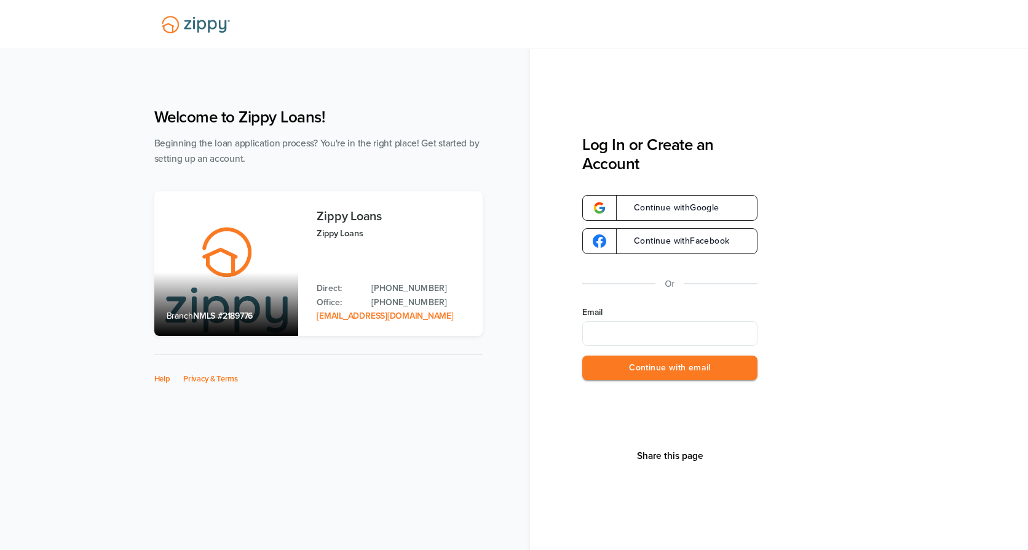
click at [648, 328] on input "Email" at bounding box center [669, 333] width 175 height 25
type input "**********"
click at [627, 378] on button "Continue with email" at bounding box center [669, 367] width 175 height 25
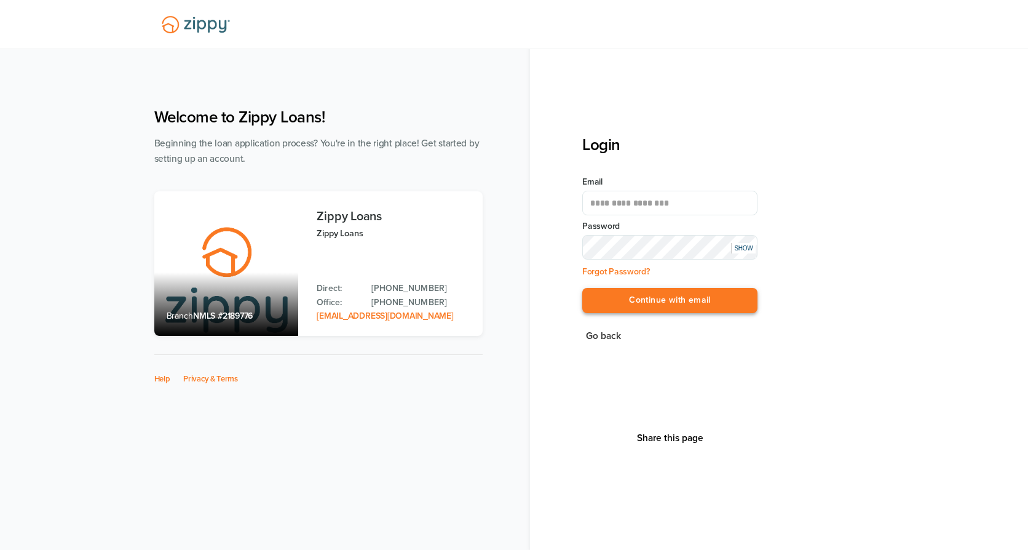
click at [642, 312] on button "Continue with email" at bounding box center [669, 300] width 175 height 25
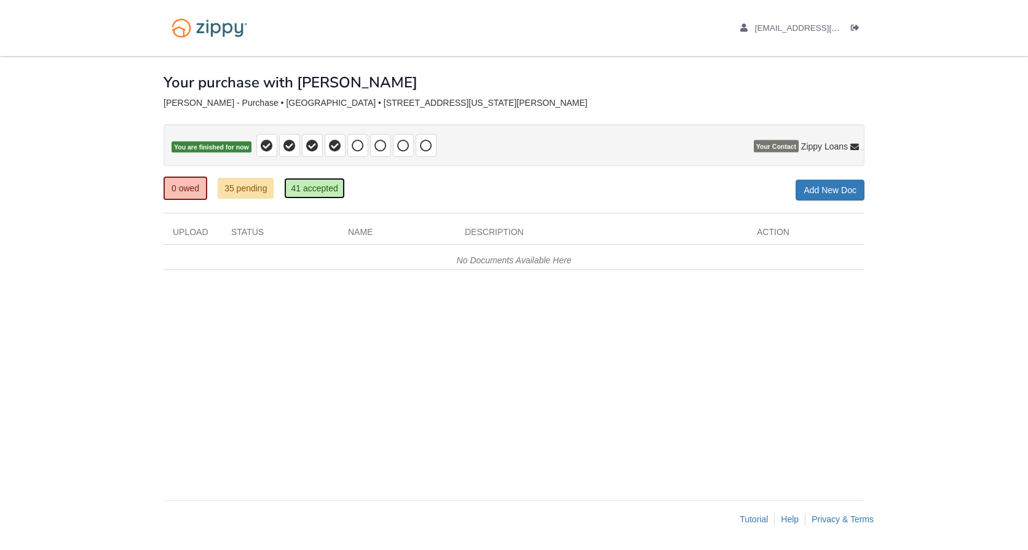
click at [309, 192] on link "41 accepted" at bounding box center [314, 188] width 60 height 21
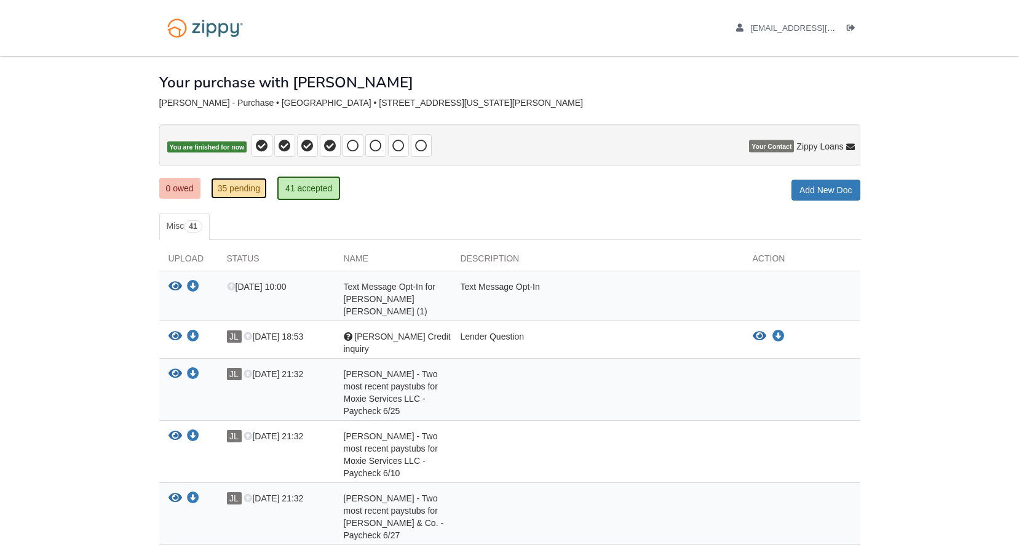
click at [234, 186] on link "35 pending" at bounding box center [239, 188] width 56 height 21
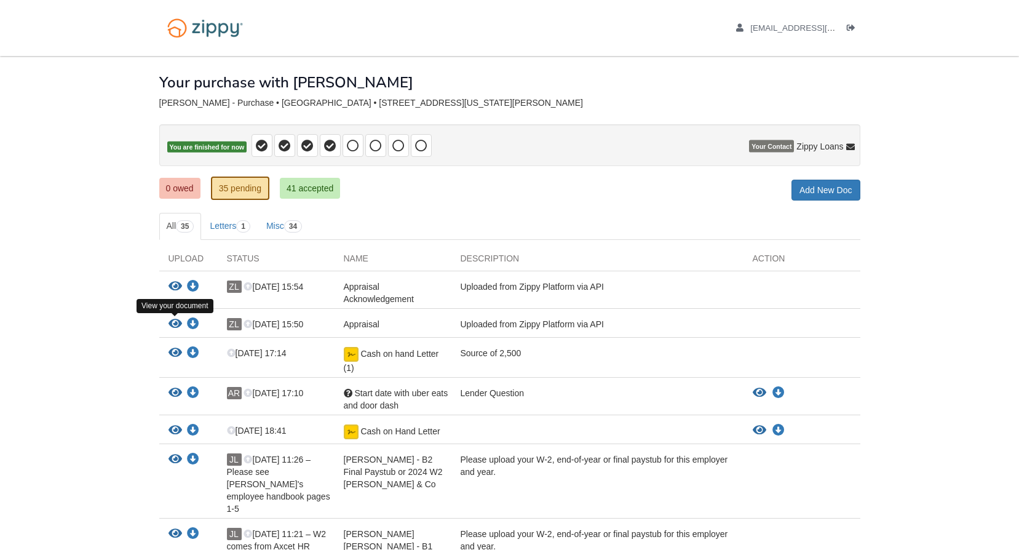
click at [169, 324] on icon "View Appraisal" at bounding box center [175, 324] width 14 height 12
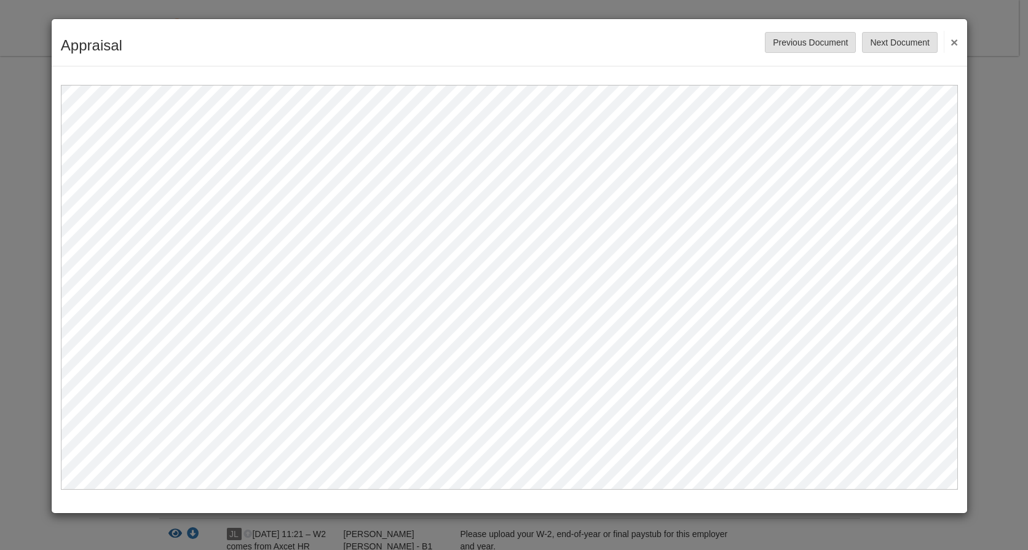
click at [956, 42] on button "×" at bounding box center [951, 42] width 14 height 22
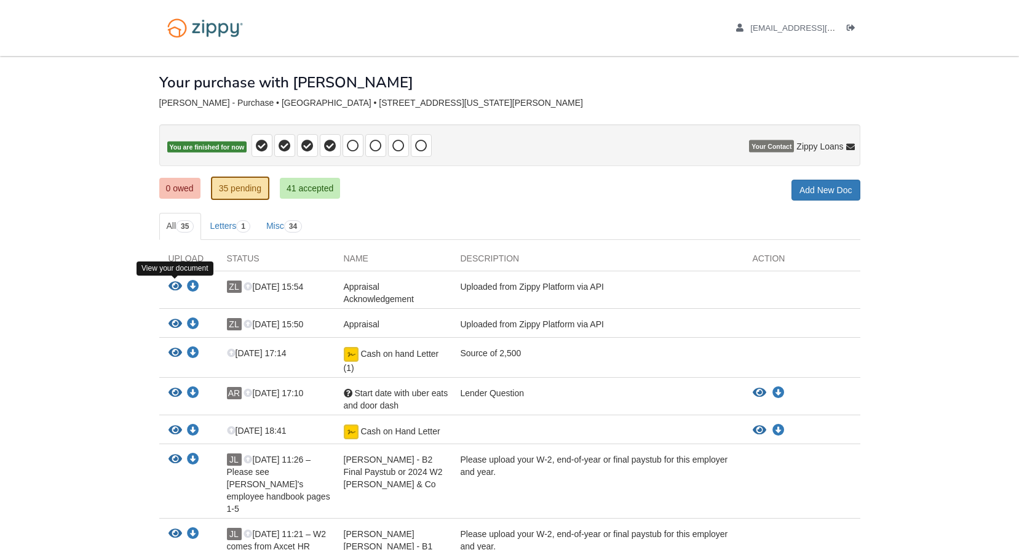
click at [178, 283] on icon "View Appraisal Acknowledgement" at bounding box center [175, 286] width 14 height 12
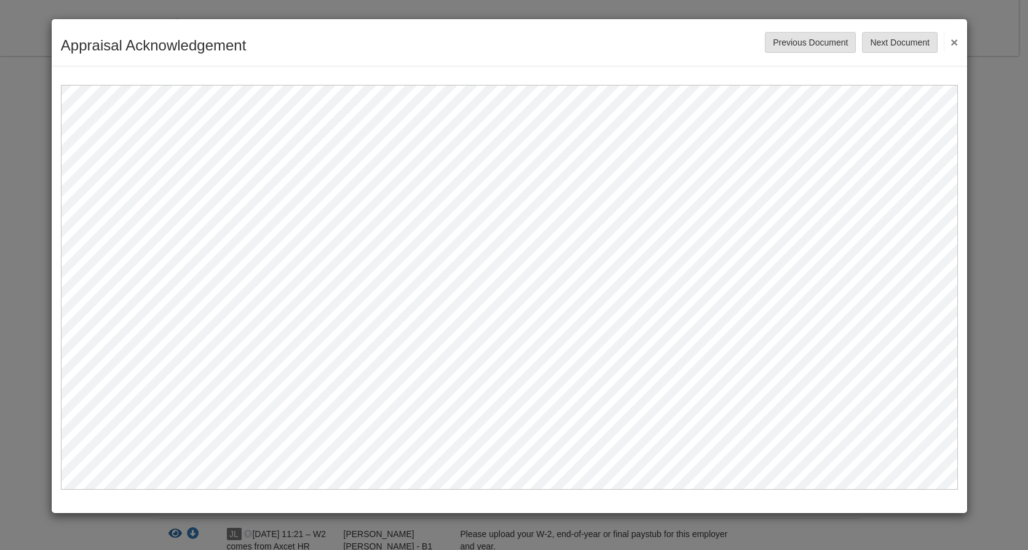
click at [957, 42] on button "×" at bounding box center [951, 42] width 14 height 22
